Goal: Communication & Community: Participate in discussion

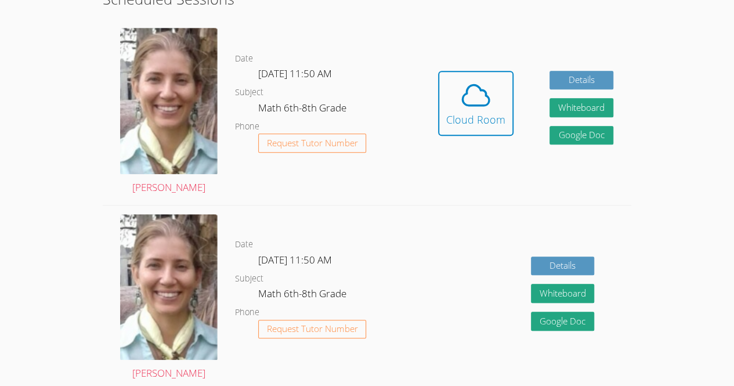
scroll to position [316, 0]
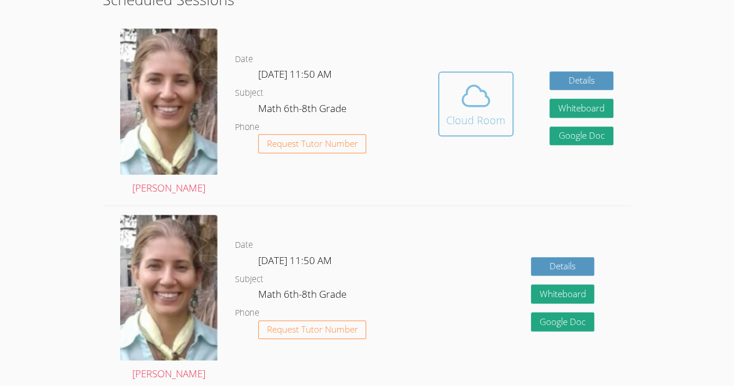
click at [474, 112] on div "Cloud Room" at bounding box center [475, 120] width 59 height 16
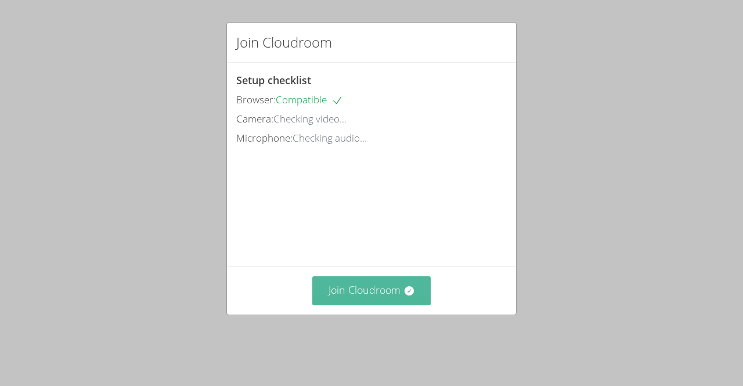
click at [383, 305] on button "Join Cloudroom" at bounding box center [371, 290] width 119 height 28
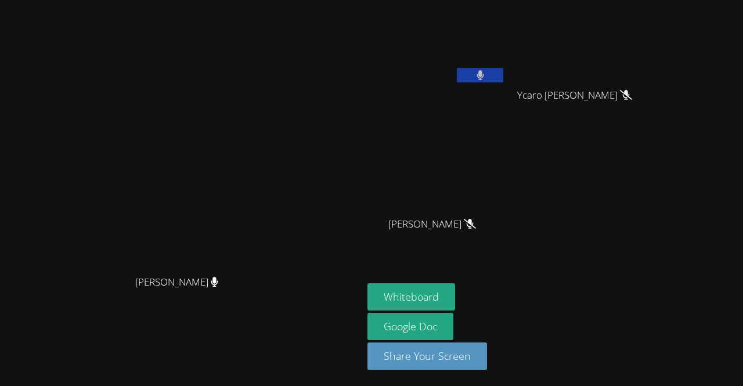
click at [503, 71] on button at bounding box center [480, 75] width 46 height 15
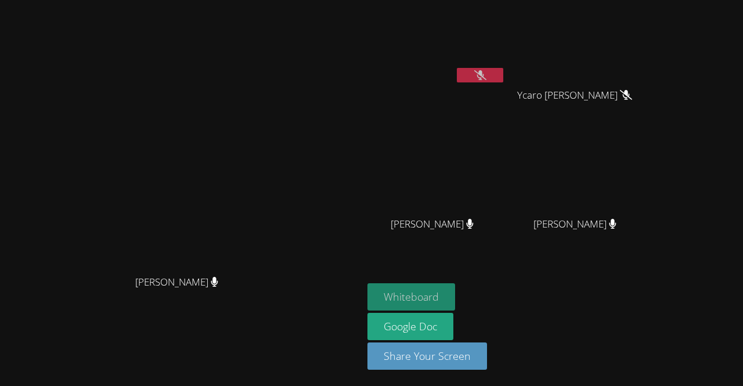
click at [455, 298] on button "Whiteboard" at bounding box center [411, 296] width 88 height 27
click at [484, 77] on icon at bounding box center [480, 75] width 7 height 10
click at [503, 69] on button at bounding box center [480, 75] width 46 height 15
click at [506, 66] on video at bounding box center [436, 44] width 138 height 78
click at [503, 73] on button at bounding box center [480, 75] width 46 height 15
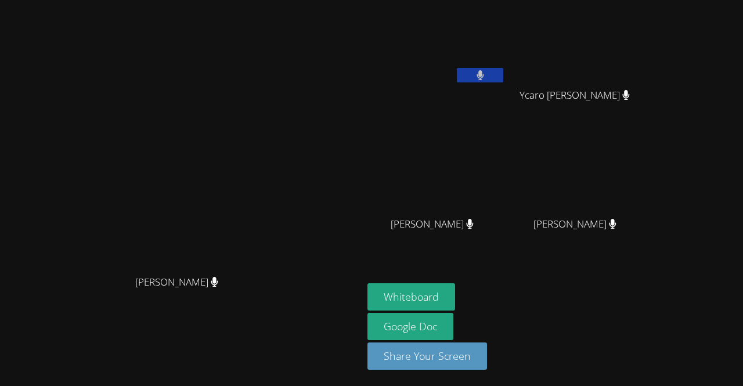
click at [503, 78] on button at bounding box center [480, 75] width 46 height 15
click at [503, 77] on button at bounding box center [480, 75] width 46 height 15
click at [486, 75] on icon at bounding box center [480, 75] width 12 height 10
click at [503, 71] on button at bounding box center [480, 75] width 46 height 15
click at [486, 79] on icon at bounding box center [480, 75] width 12 height 10
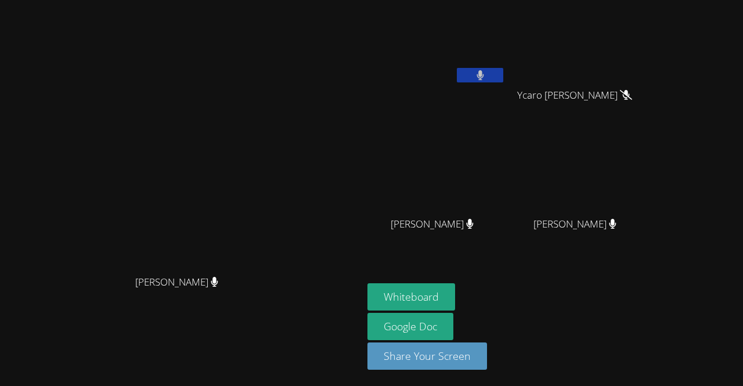
click at [506, 67] on video at bounding box center [436, 44] width 138 height 78
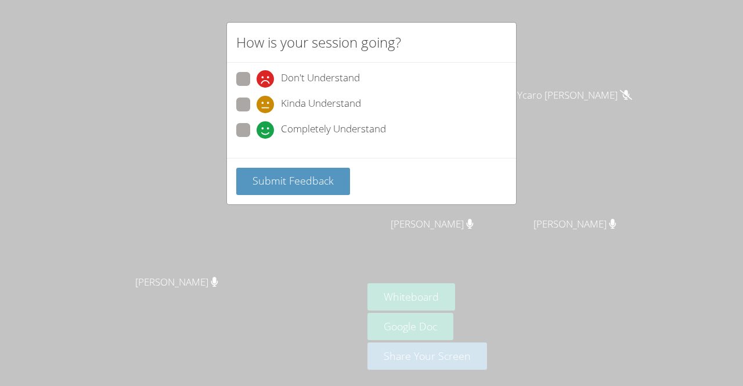
click at [257, 139] on span at bounding box center [257, 139] width 0 height 0
click at [257, 132] on input "Completely Understand" at bounding box center [262, 128] width 10 height 10
radio input "true"
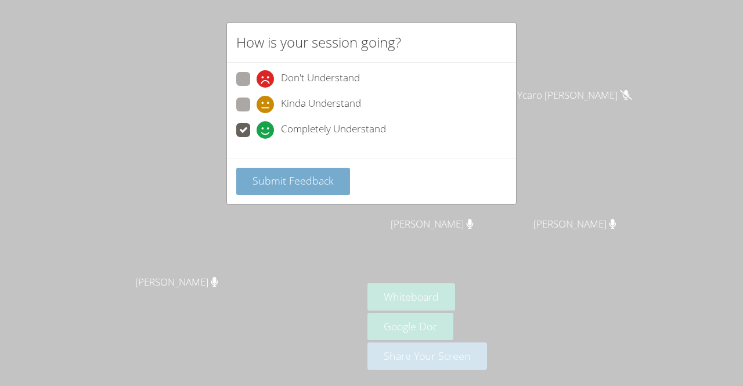
click at [315, 187] on button "Submit Feedback" at bounding box center [293, 181] width 114 height 27
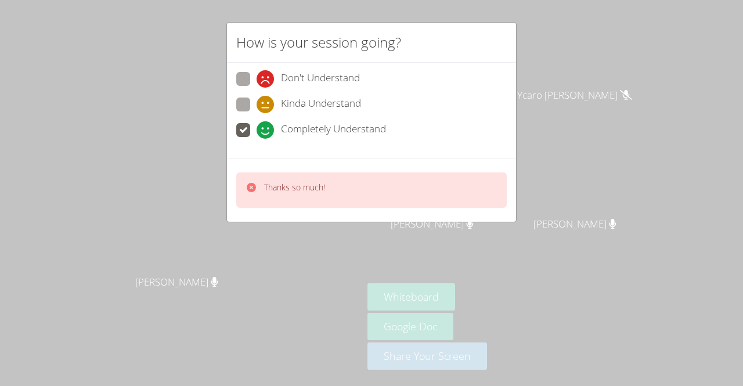
click at [341, 192] on div "Thanks so much!" at bounding box center [371, 189] width 270 height 35
click at [279, 230] on div "How is your session going? Don't Understand Kinda Understand Completely Underst…" at bounding box center [371, 193] width 743 height 386
click at [266, 193] on div "Thanks so much!" at bounding box center [294, 190] width 61 height 17
click at [257, 193] on div "Thanks so much!" at bounding box center [286, 190] width 80 height 17
click at [257, 187] on div "Thanks so much!" at bounding box center [286, 190] width 80 height 17
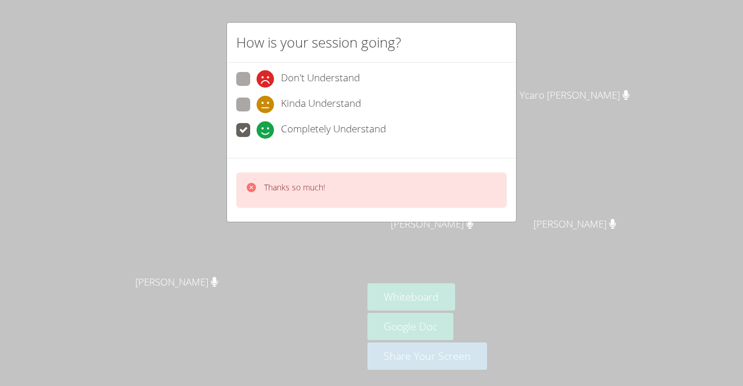
click at [253, 193] on div at bounding box center [252, 190] width 12 height 17
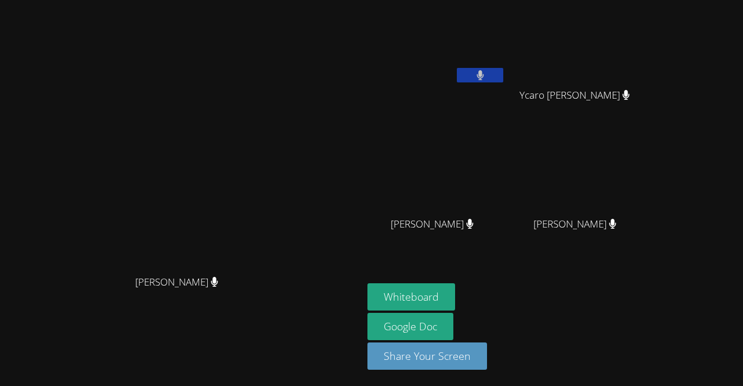
click at [250, 191] on video at bounding box center [182, 169] width 174 height 199
